Goal: Transaction & Acquisition: Purchase product/service

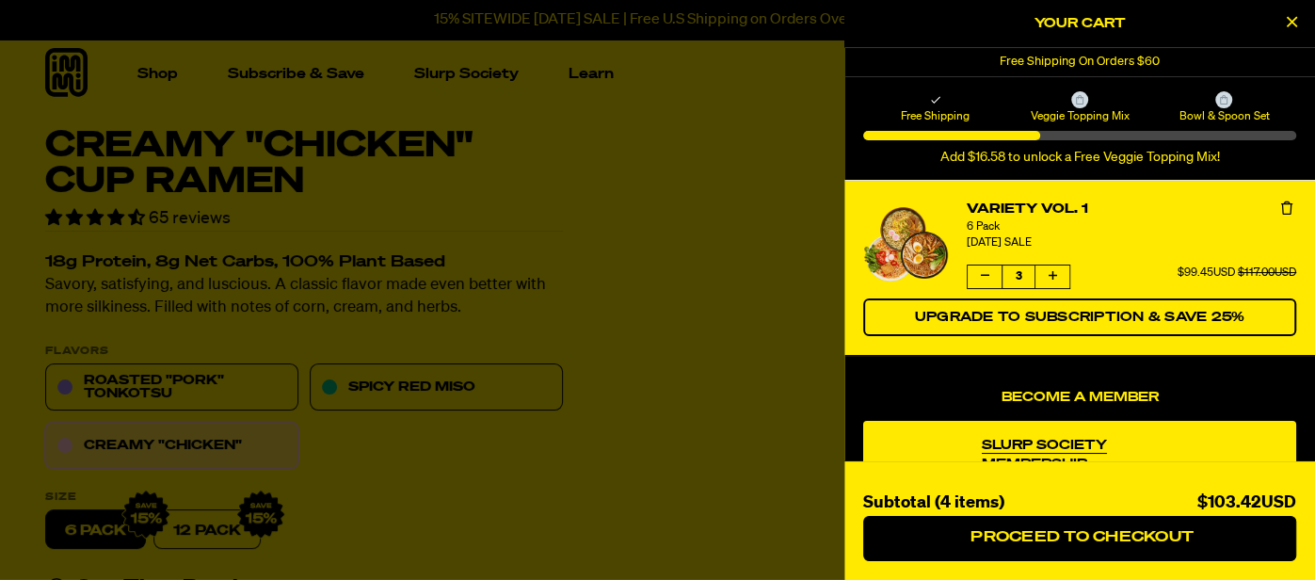
click at [981, 275] on icon "Decrease quantity of Variety Vol. 1" at bounding box center [985, 275] width 8 height 11
click at [981, 275] on icon "Decrease quantity of Variety Vol. 1" at bounding box center [984, 276] width 12 height 12
click at [978, 274] on button "Decrease quantity of Variety Vol. 1" at bounding box center [985, 276] width 34 height 23
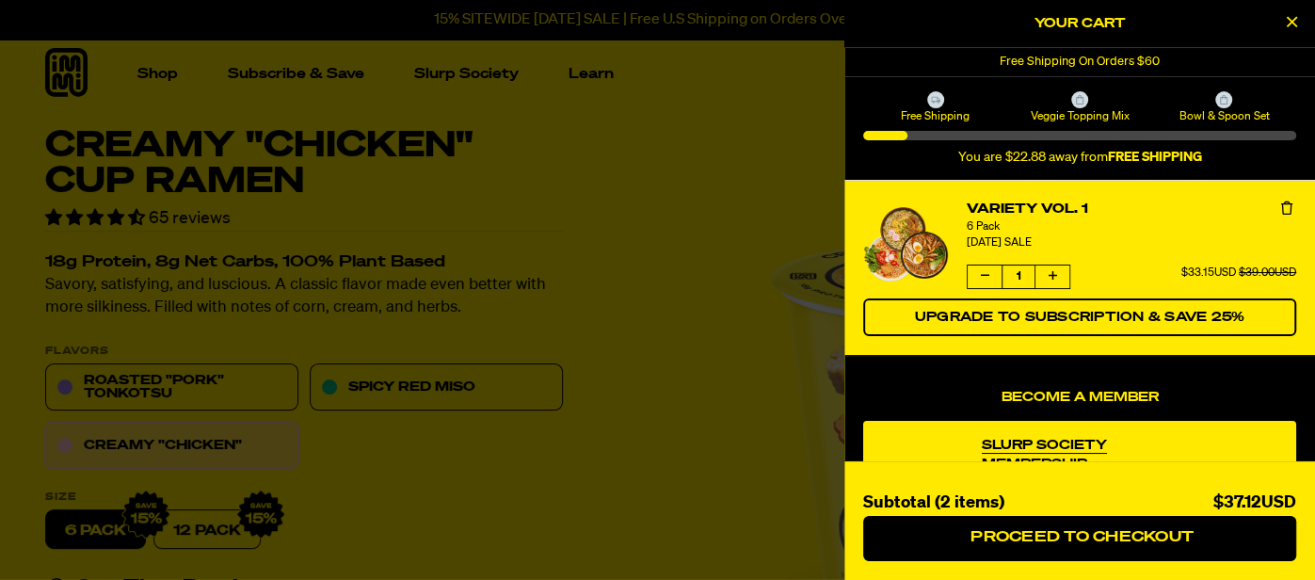
click at [1288, 18] on icon "Close Cart" at bounding box center [1292, 21] width 10 height 17
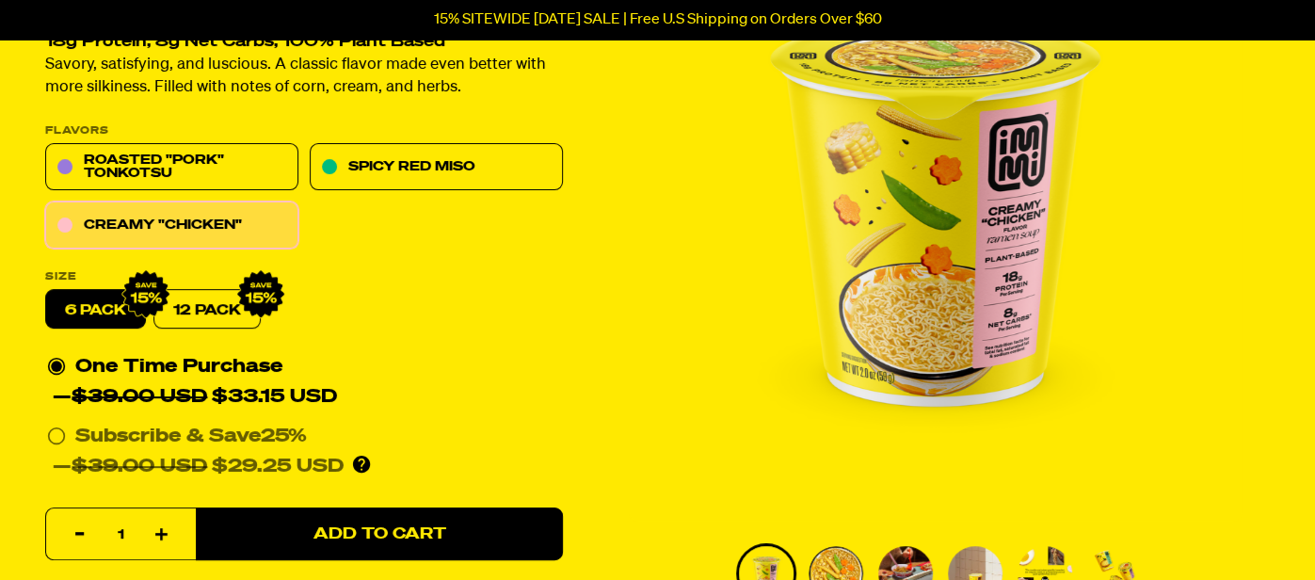
scroll to position [225, 0]
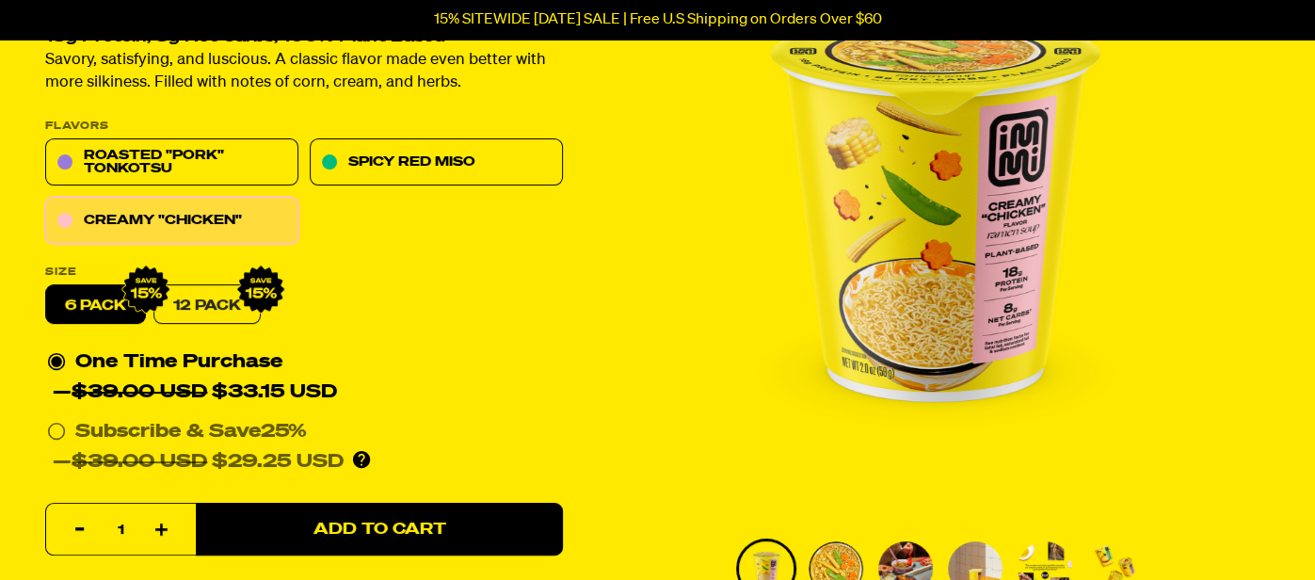
click at [204, 308] on link "12 Pack" at bounding box center [206, 305] width 107 height 40
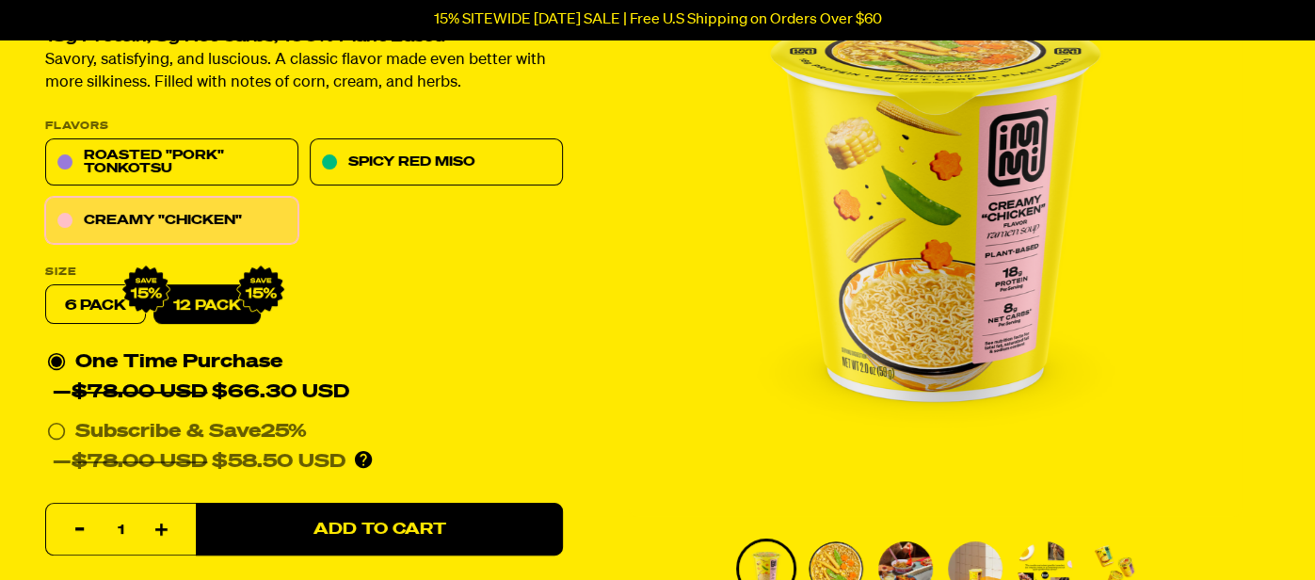
click at [88, 307] on label "6 pack" at bounding box center [95, 305] width 101 height 40
click at [46, 286] on input "6 pack" at bounding box center [45, 285] width 1 height 1
radio input "true"
